Goal: Information Seeking & Learning: Learn about a topic

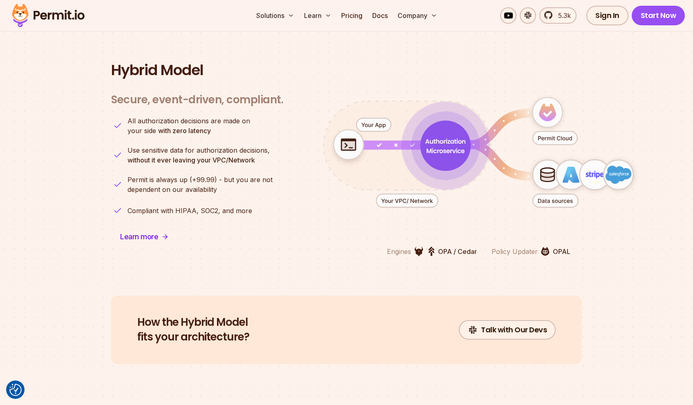
scroll to position [1878, 0]
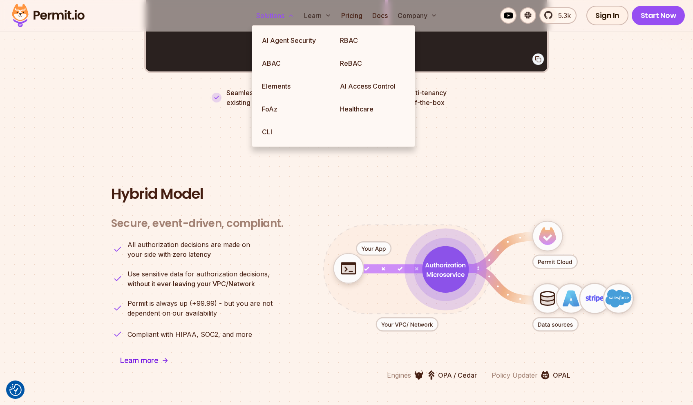
click at [265, 12] on button "Solutions" at bounding box center [275, 15] width 45 height 16
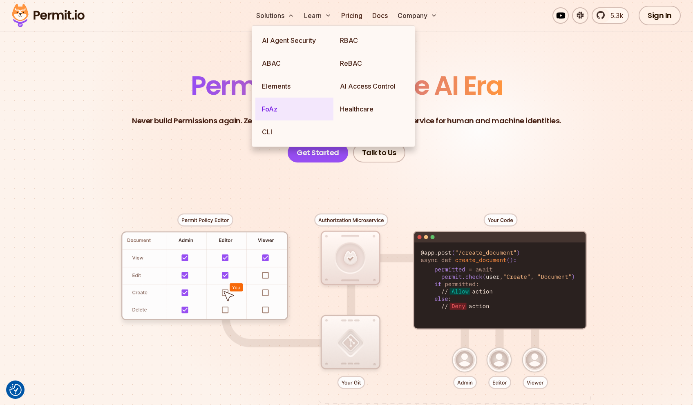
scroll to position [0, 0]
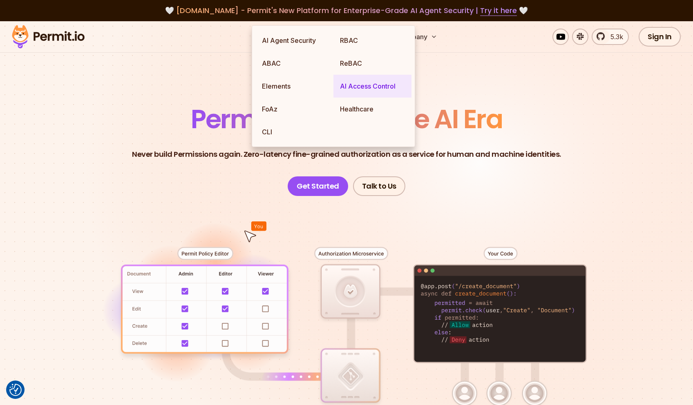
drag, startPoint x: 345, startPoint y: 64, endPoint x: 344, endPoint y: 76, distance: 12.7
click at [345, 65] on link "ReBAC" at bounding box center [372, 63] width 78 height 23
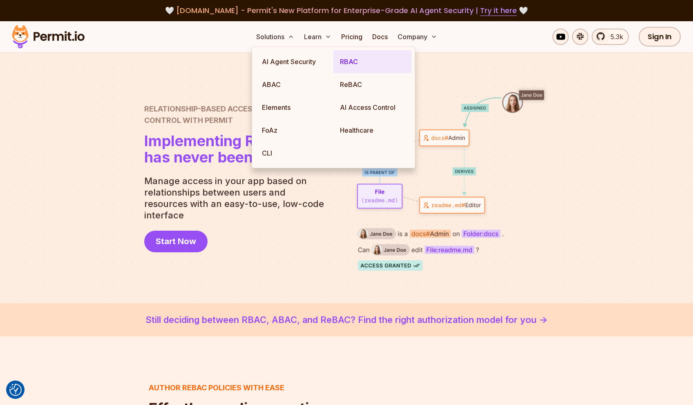
click at [352, 61] on link "RBAC" at bounding box center [372, 61] width 78 height 23
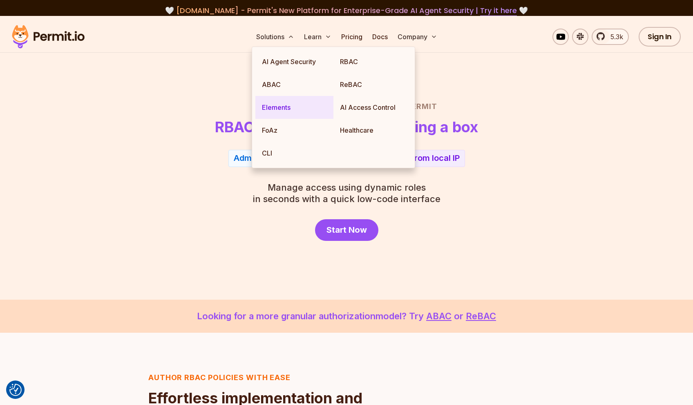
click at [276, 97] on link "Elements" at bounding box center [294, 107] width 78 height 23
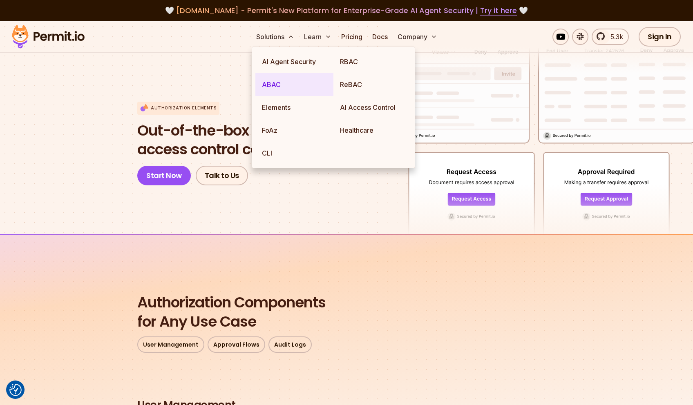
click at [271, 78] on link "ABAC" at bounding box center [294, 84] width 78 height 23
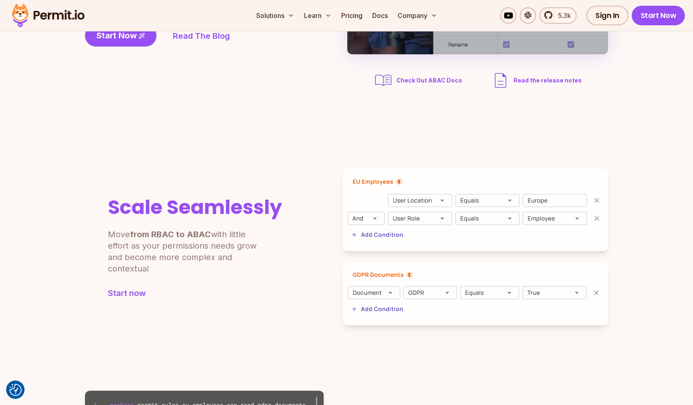
scroll to position [160, 0]
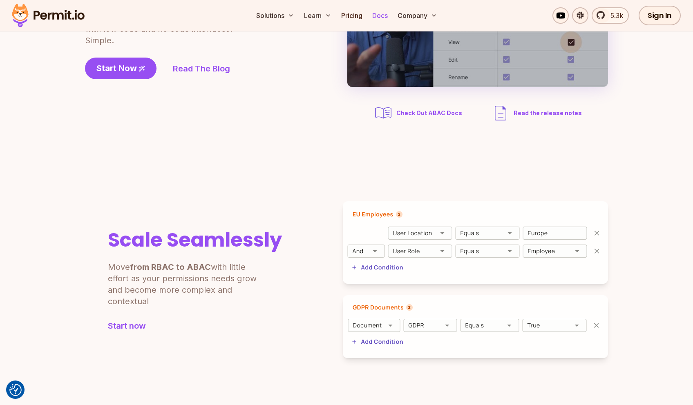
click at [381, 17] on link "Docs" at bounding box center [380, 15] width 22 height 16
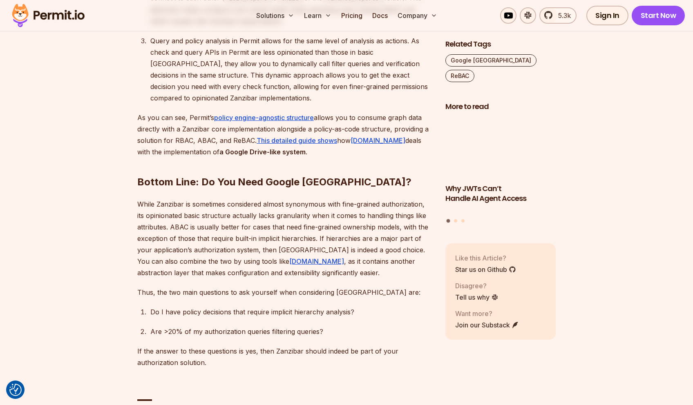
scroll to position [3961, 0]
